Goal: Check status: Check status

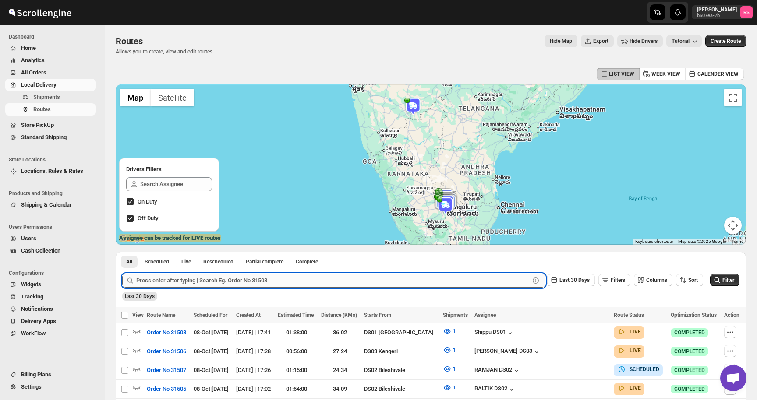
click at [223, 282] on input "text" at bounding box center [332, 281] width 393 height 14
click at [122, 252] on button "Submit" at bounding box center [134, 256] width 25 height 9
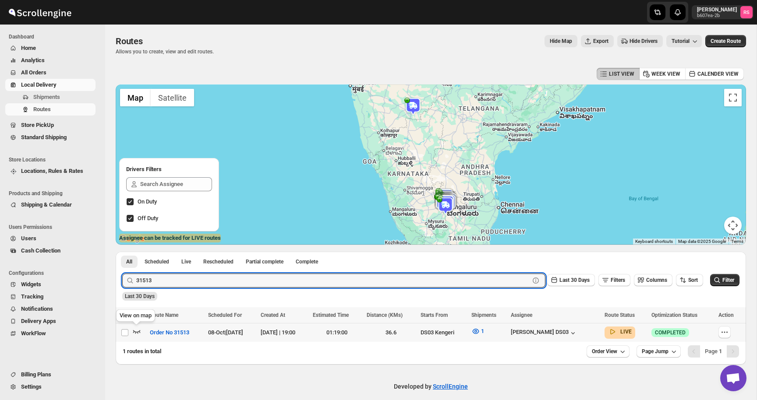
click at [135, 330] on icon "button" at bounding box center [136, 331] width 9 height 9
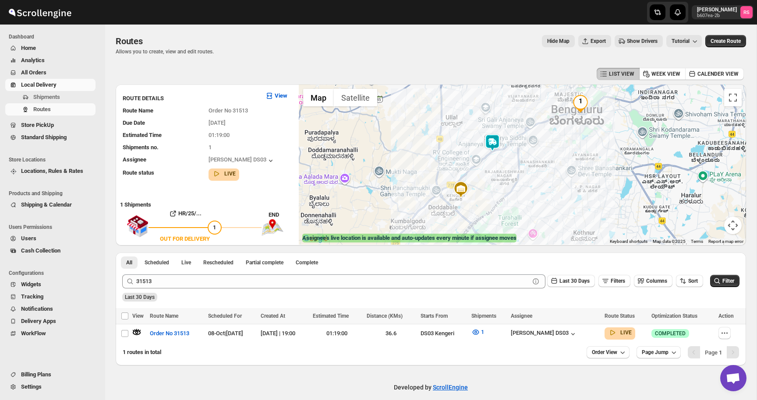
click at [492, 145] on img at bounding box center [493, 143] width 18 height 18
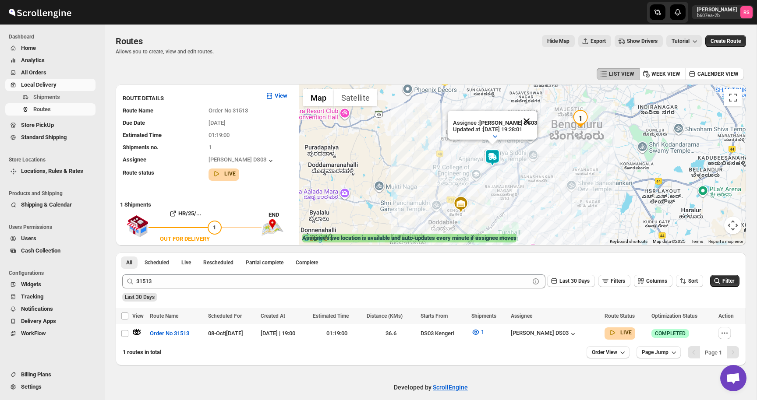
click at [527, 120] on button "Close" at bounding box center [526, 121] width 21 height 21
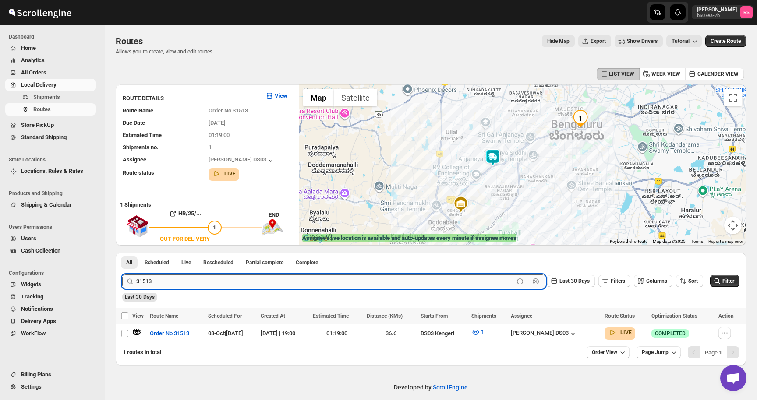
click at [240, 275] on input "31513" at bounding box center [325, 282] width 378 height 14
click at [240, 281] on input "31513" at bounding box center [325, 282] width 378 height 14
type input "31510"
click at [122, 253] on button "Submit" at bounding box center [134, 257] width 25 height 9
click at [138, 332] on icon "button" at bounding box center [136, 333] width 7 height 4
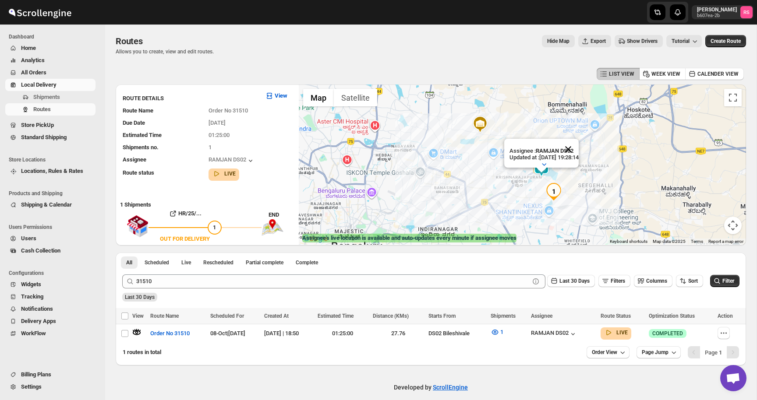
click at [577, 148] on button "Close" at bounding box center [568, 149] width 21 height 21
